Goal: Task Accomplishment & Management: Manage account settings

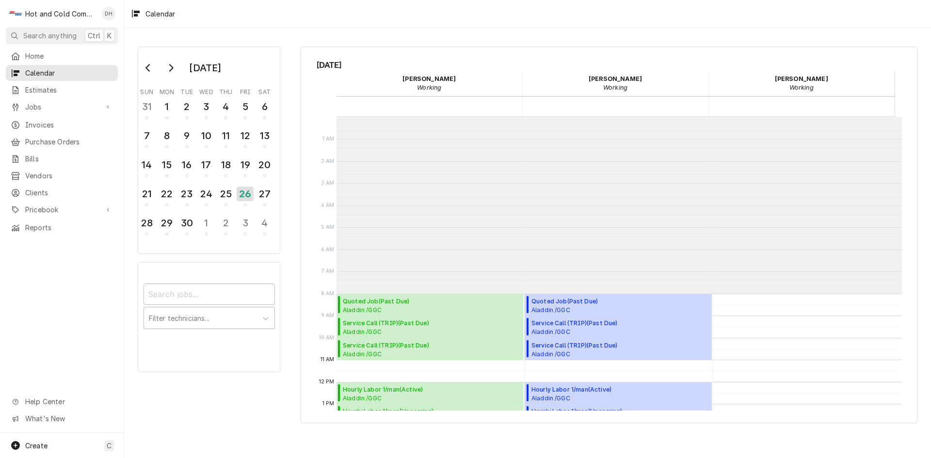
scroll to position [177, 0]
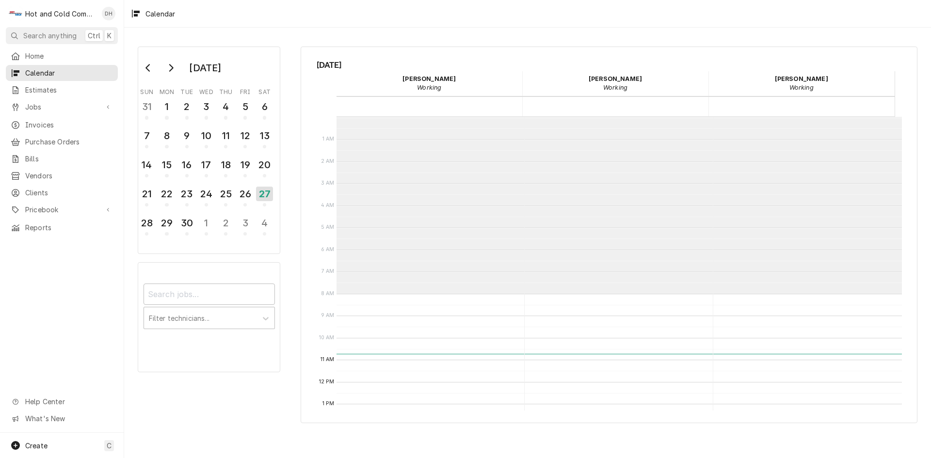
scroll to position [177, 0]
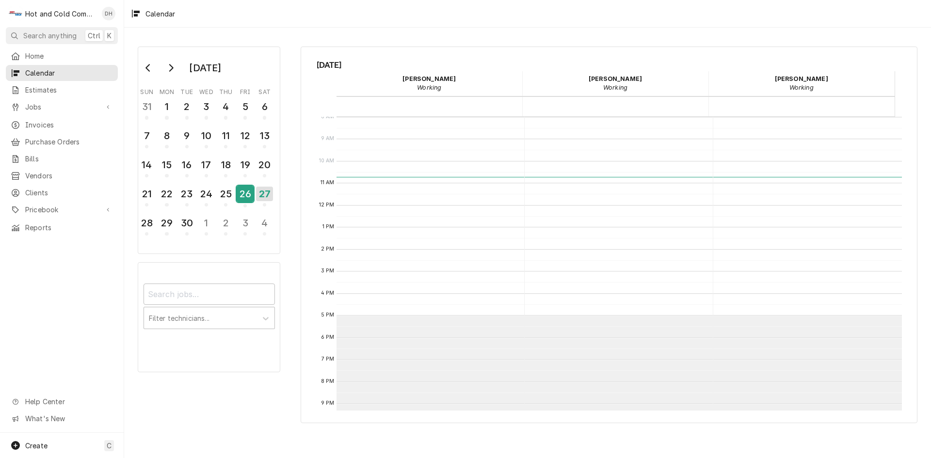
click at [249, 197] on div "26" at bounding box center [245, 194] width 17 height 16
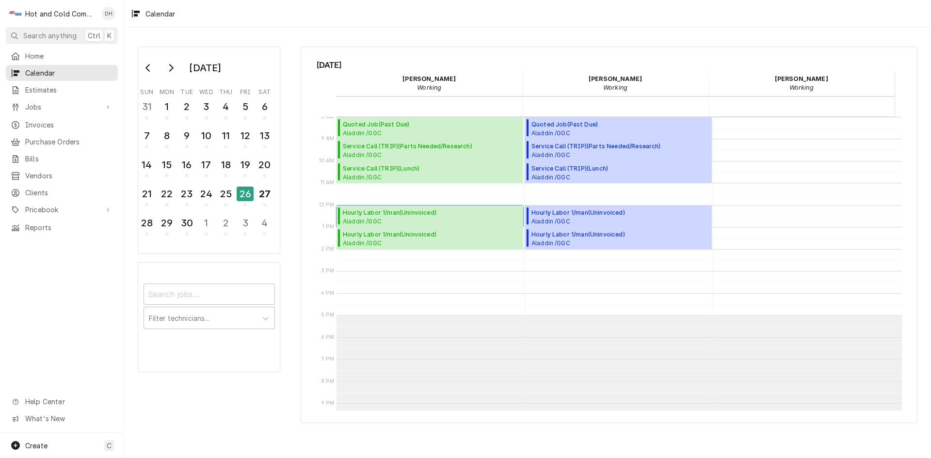
click at [359, 213] on span "Hourly Labor 1/man ( Uninvoiced )" at bounding box center [431, 213] width 177 height 9
click at [401, 242] on span "Aladdin /GGC CAFE / 1000 University Center Ln, Lawrenceville, GA 30043" at bounding box center [390, 243] width 94 height 8
click at [411, 176] on span "Aladdin /GGC A-Bldg. (Chic Fila,Panda,C-Store) / 1000 University Center Ln, Law…" at bounding box center [431, 177] width 177 height 8
click at [411, 148] on span "Service Call (TRIP) ( Parts Needed/Research )" at bounding box center [431, 146] width 177 height 9
click at [433, 125] on span "Quoted Job ( Past Due )" at bounding box center [431, 124] width 177 height 9
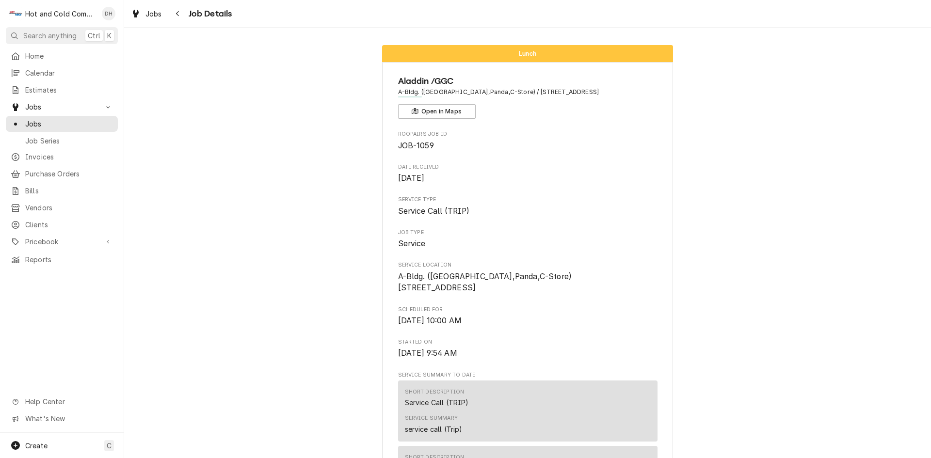
scroll to position [161, 0]
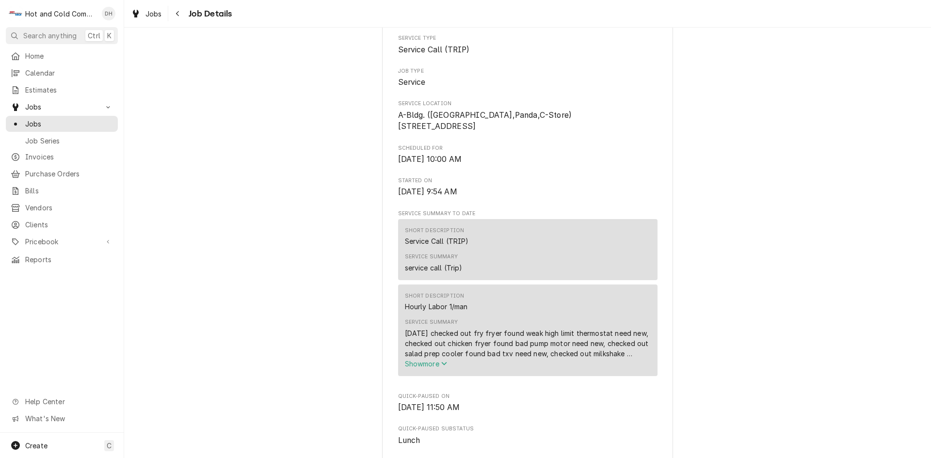
click at [445, 367] on icon "Service Summary" at bounding box center [444, 363] width 6 height 7
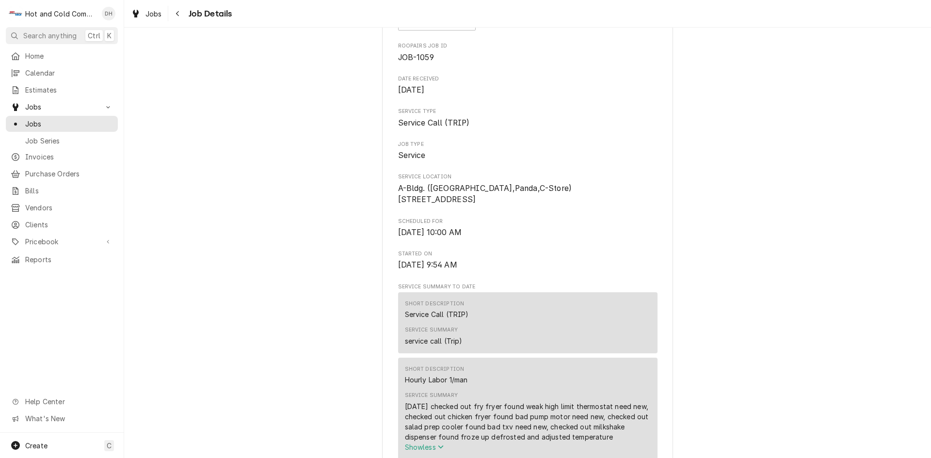
scroll to position [0, 0]
